Goal: Task Accomplishment & Management: Use online tool/utility

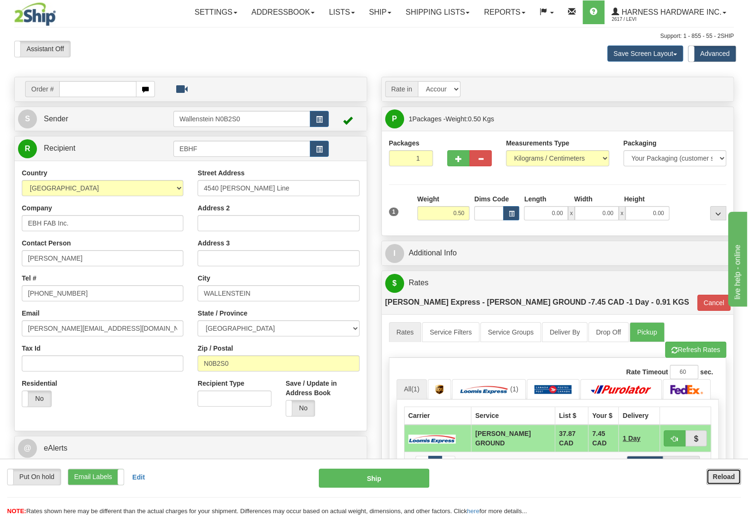
click at [732, 469] on div "Put On hold Put On hold Print Order Slip Print Order Slip Email Labels Email La…" at bounding box center [374, 487] width 748 height 57
click at [742, 476] on div "Reload" at bounding box center [593, 477] width 312 height 16
click at [719, 479] on b "Reload" at bounding box center [724, 477] width 22 height 8
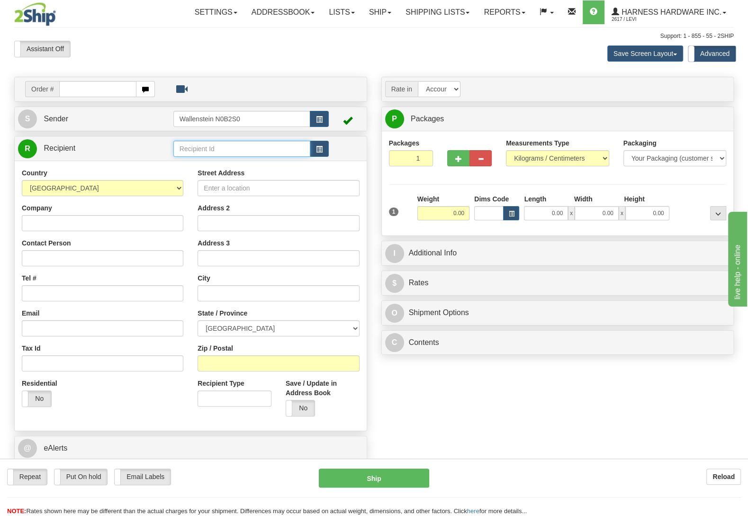
click at [237, 151] on input "text" at bounding box center [241, 149] width 137 height 16
type input "poob"
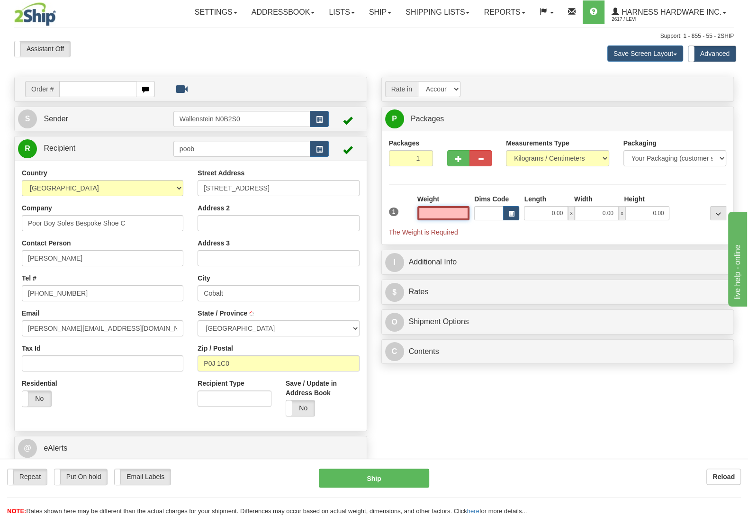
type input "COBALT"
type input "4.50"
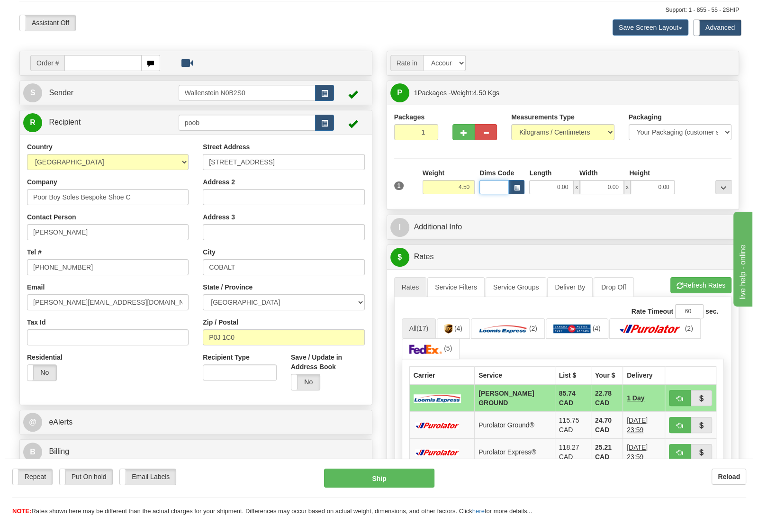
scroll to position [50, 0]
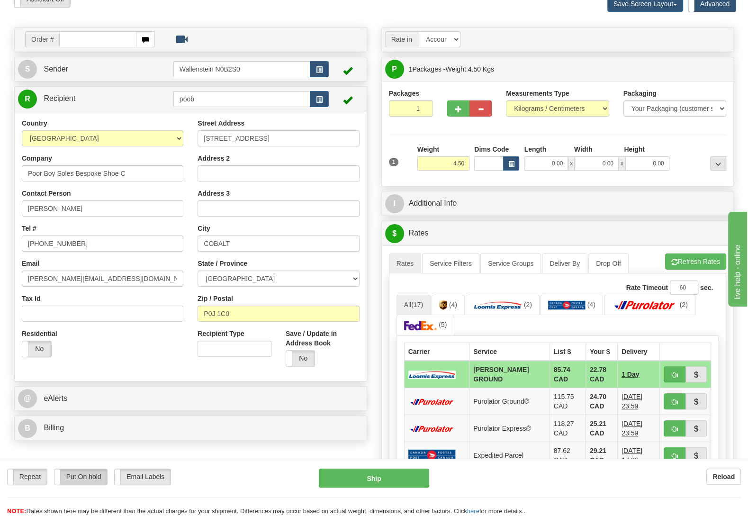
click at [91, 473] on label "Put On hold" at bounding box center [81, 477] width 53 height 16
click at [367, 477] on button "Hold" at bounding box center [374, 478] width 110 height 19
type input "DD"
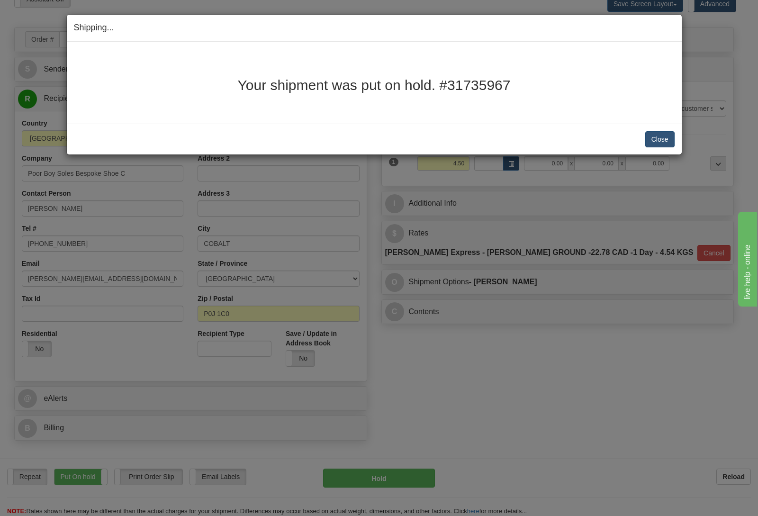
drag, startPoint x: 677, startPoint y: 138, endPoint x: 672, endPoint y: 140, distance: 5.5
click at [676, 139] on div "Close Cancel Cancel Shipment and Quit Pickup Quit Pickup ONLY" at bounding box center [374, 139] width 615 height 31
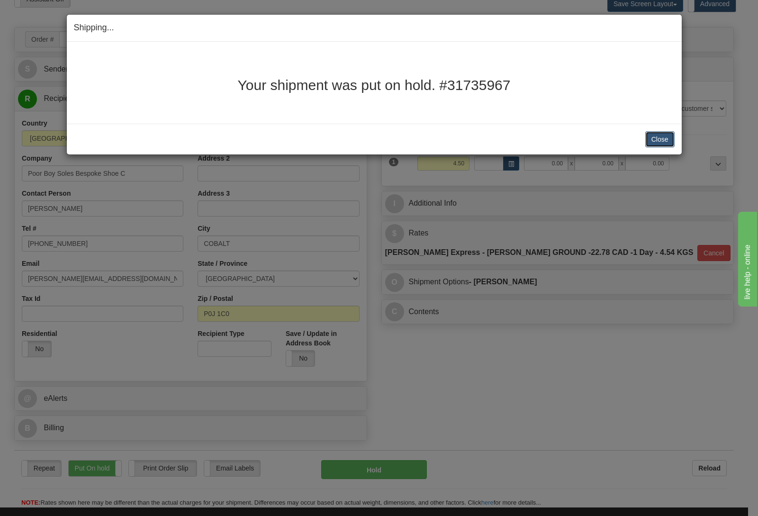
drag, startPoint x: 671, startPoint y: 140, endPoint x: 662, endPoint y: 141, distance: 9.6
click at [671, 140] on button "Close" at bounding box center [660, 139] width 29 height 16
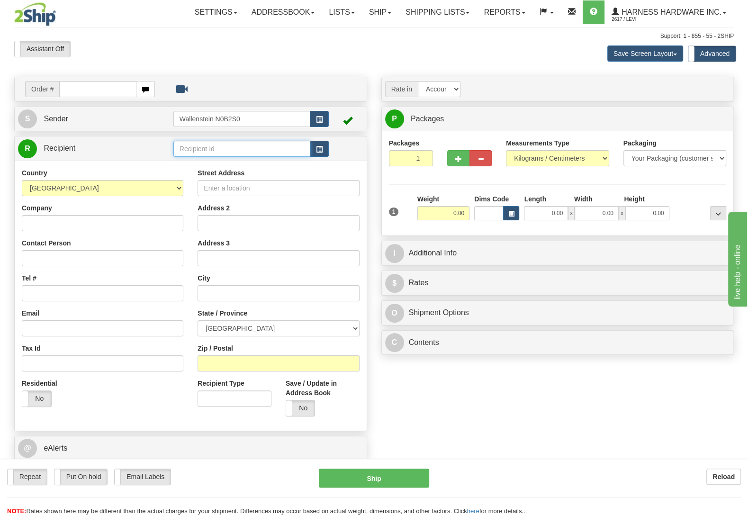
click at [218, 144] on input "text" at bounding box center [241, 149] width 137 height 16
type input "geoh"
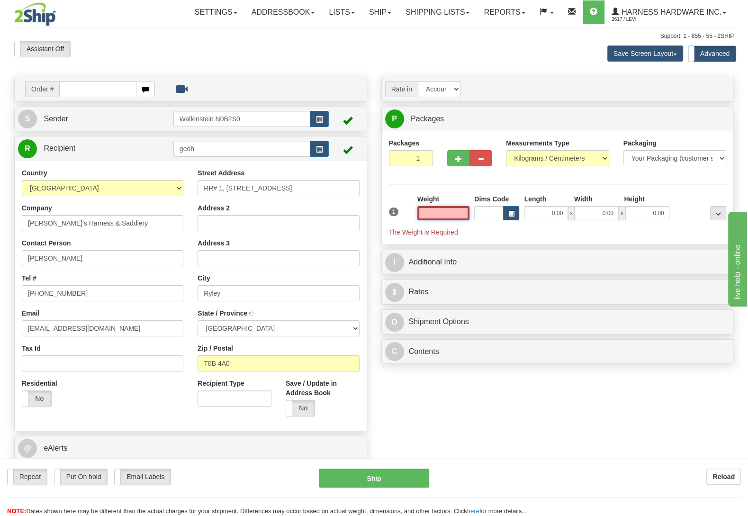
type input "RYLEY"
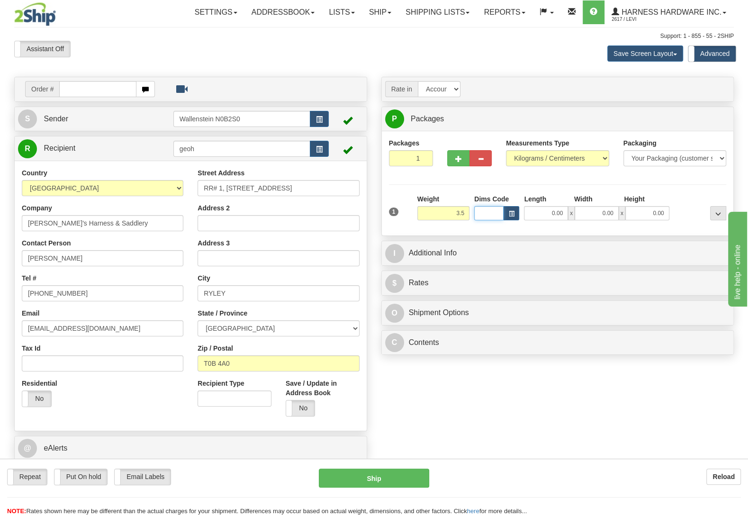
type input "3.50"
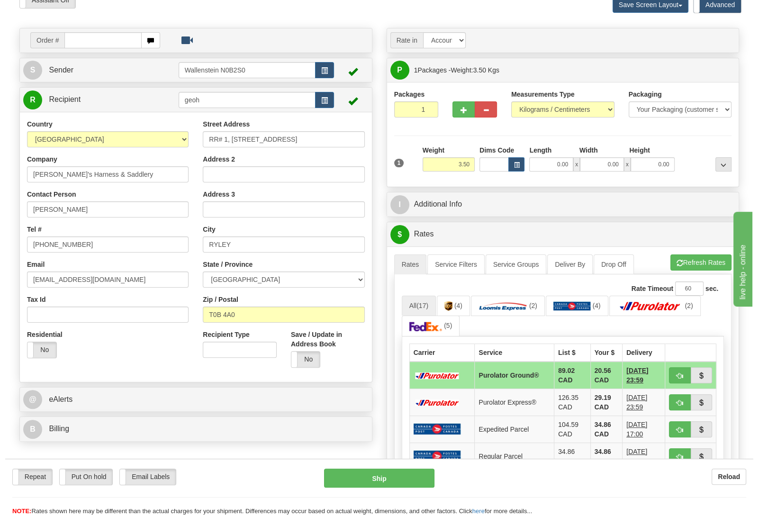
scroll to position [50, 0]
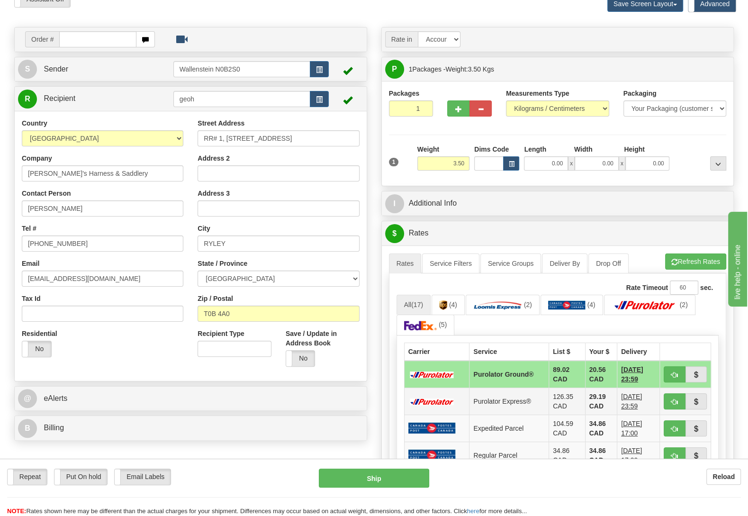
click at [618, 401] on td "10/09/2025 23:59" at bounding box center [639, 401] width 43 height 27
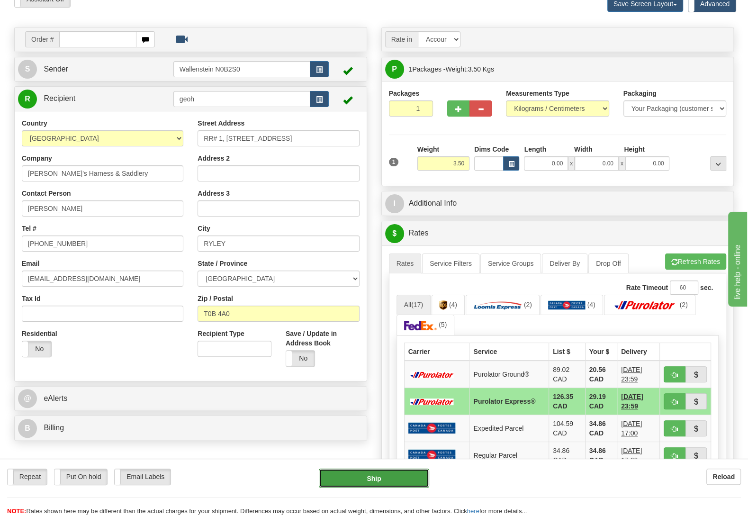
click at [391, 474] on button "Ship" at bounding box center [374, 478] width 110 height 19
type input "202"
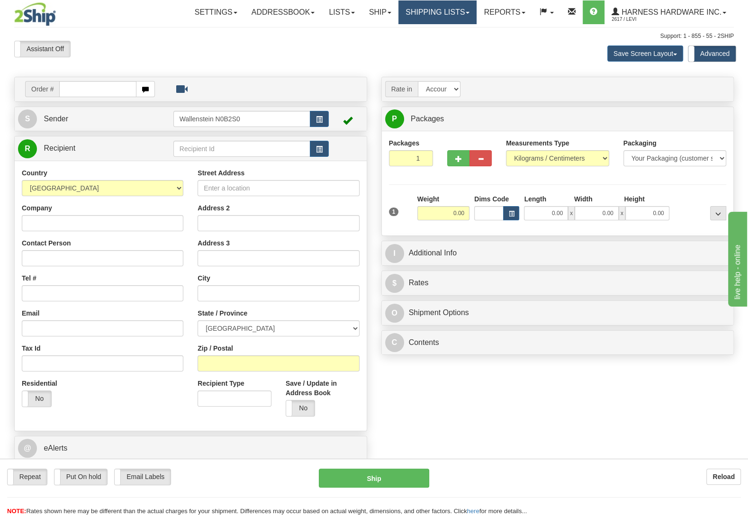
click at [442, 5] on link "Shipping lists" at bounding box center [438, 12] width 78 height 24
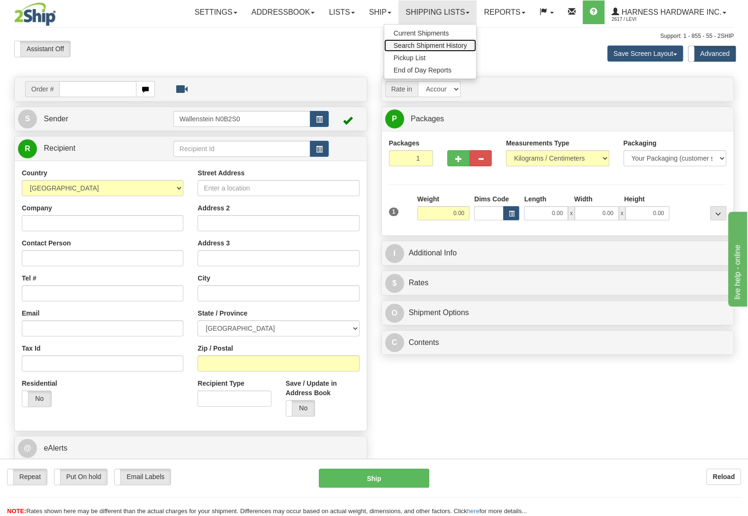
click at [442, 42] on link "Search Shipment History" at bounding box center [430, 45] width 92 height 12
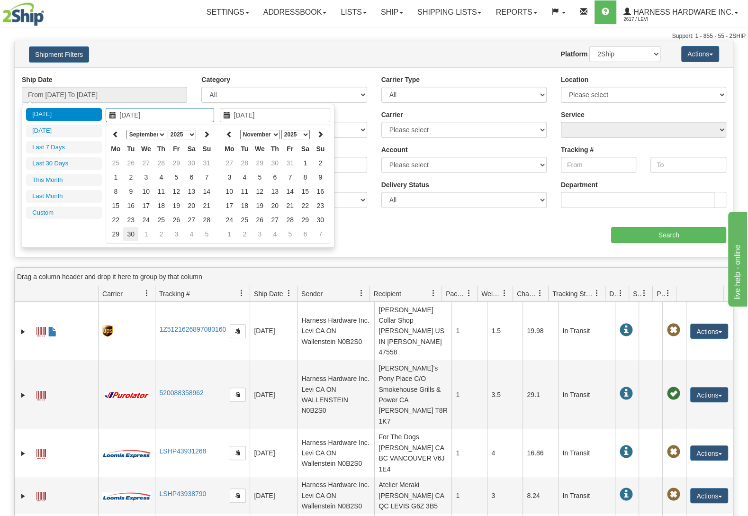
type input "[DATE]"
click at [134, 236] on td "30" at bounding box center [130, 234] width 15 height 14
type input "[DATE]"
click at [133, 236] on td "30" at bounding box center [130, 234] width 15 height 14
type input "From [DATE] To [DATE]"
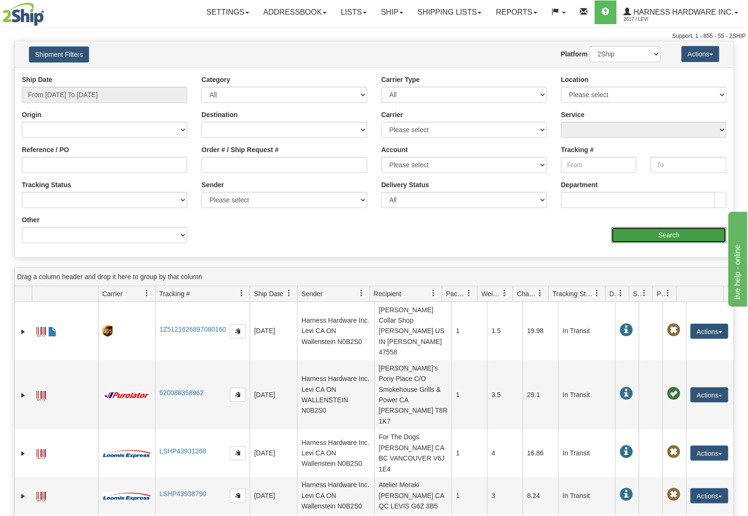
click at [687, 237] on input "Search" at bounding box center [668, 235] width 115 height 16
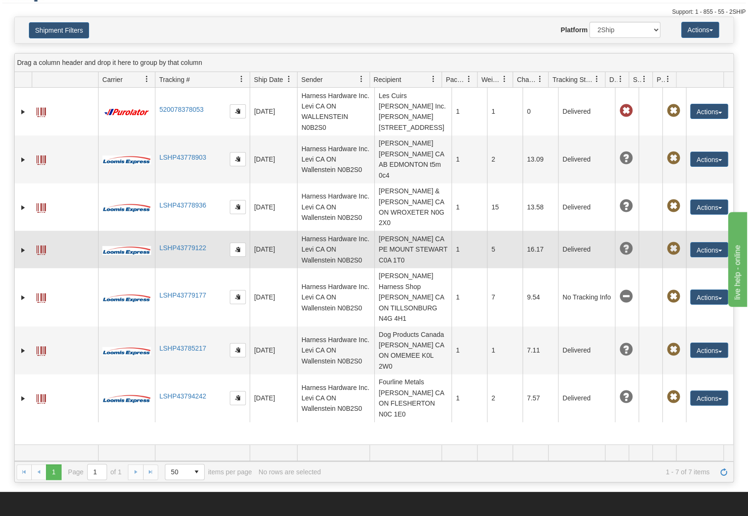
scroll to position [50, 0]
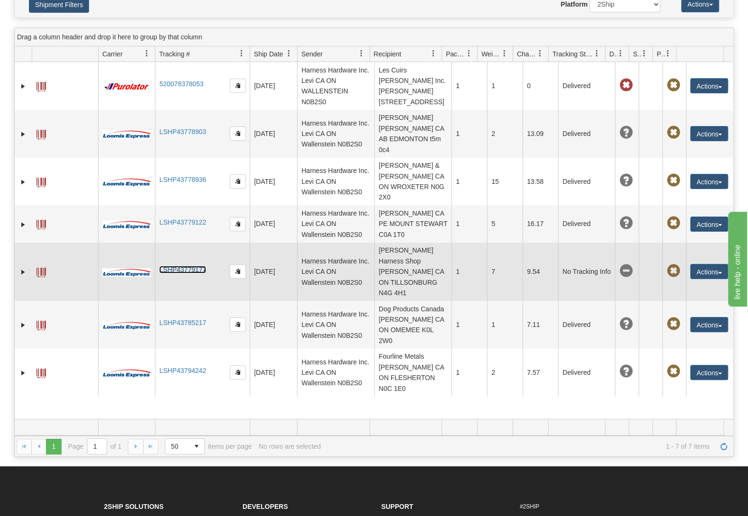
click at [188, 273] on link "LSHP43779177" at bounding box center [182, 270] width 47 height 8
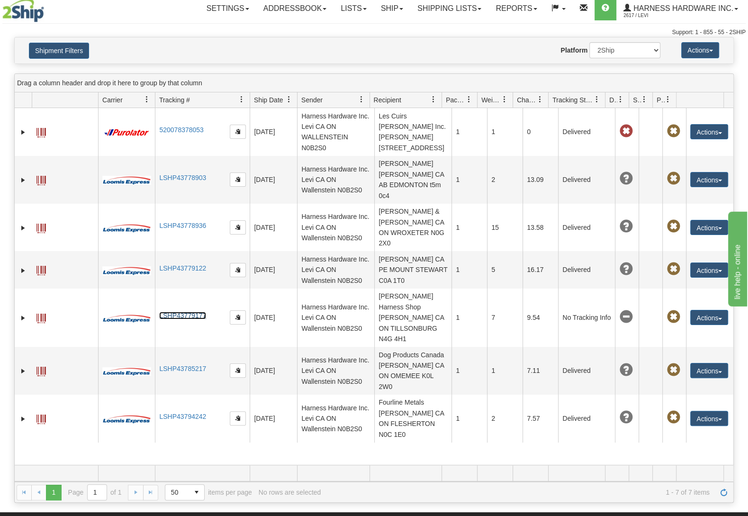
scroll to position [0, 0]
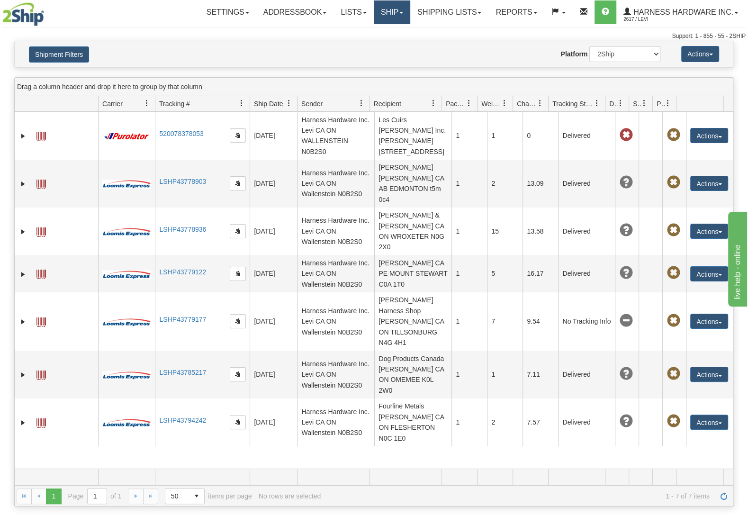
click at [374, 9] on link "Ship" at bounding box center [392, 12] width 36 height 24
click at [363, 32] on span "Ship Screen" at bounding box center [352, 33] width 36 height 8
